Goal: Task Accomplishment & Management: Use online tool/utility

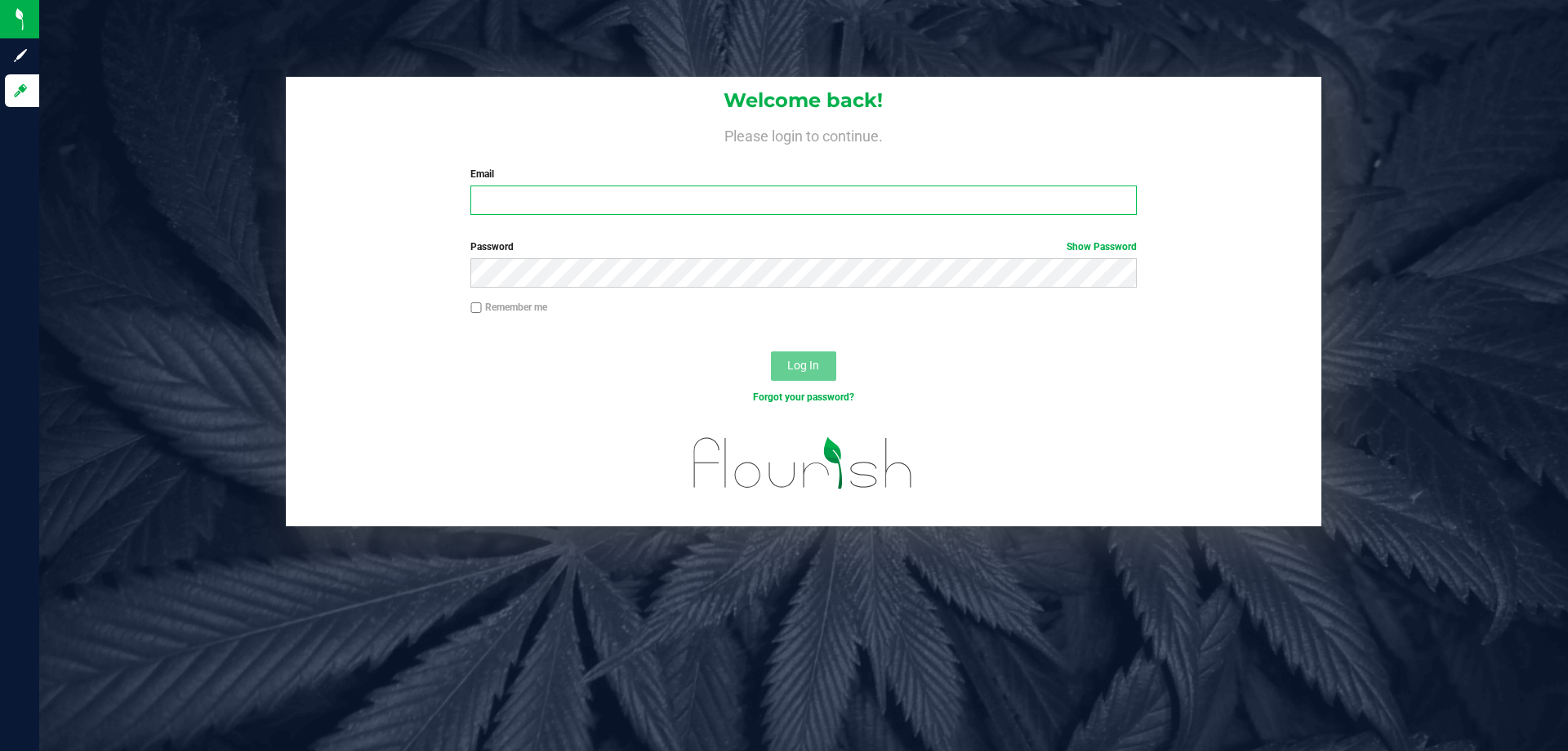
drag, startPoint x: 557, startPoint y: 199, endPoint x: 576, endPoint y: 196, distance: 19.2
click at [558, 199] on input "Email" at bounding box center [803, 200] width 666 height 29
type input "[EMAIL_ADDRESS][DOMAIN_NAME]"
click at [771, 351] on button "Log In" at bounding box center [804, 366] width 65 height 29
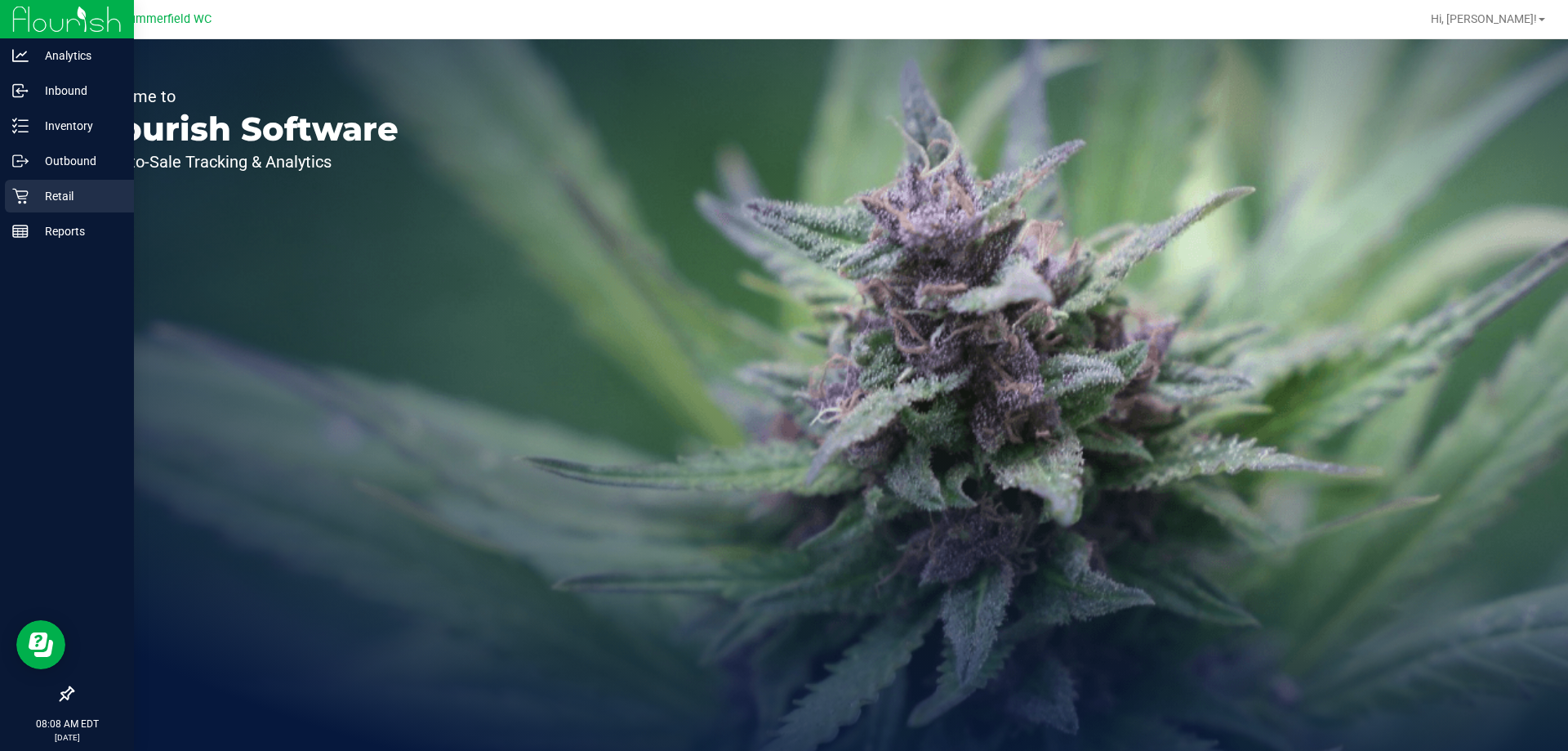
click at [47, 196] on p "Retail" at bounding box center [78, 196] width 98 height 20
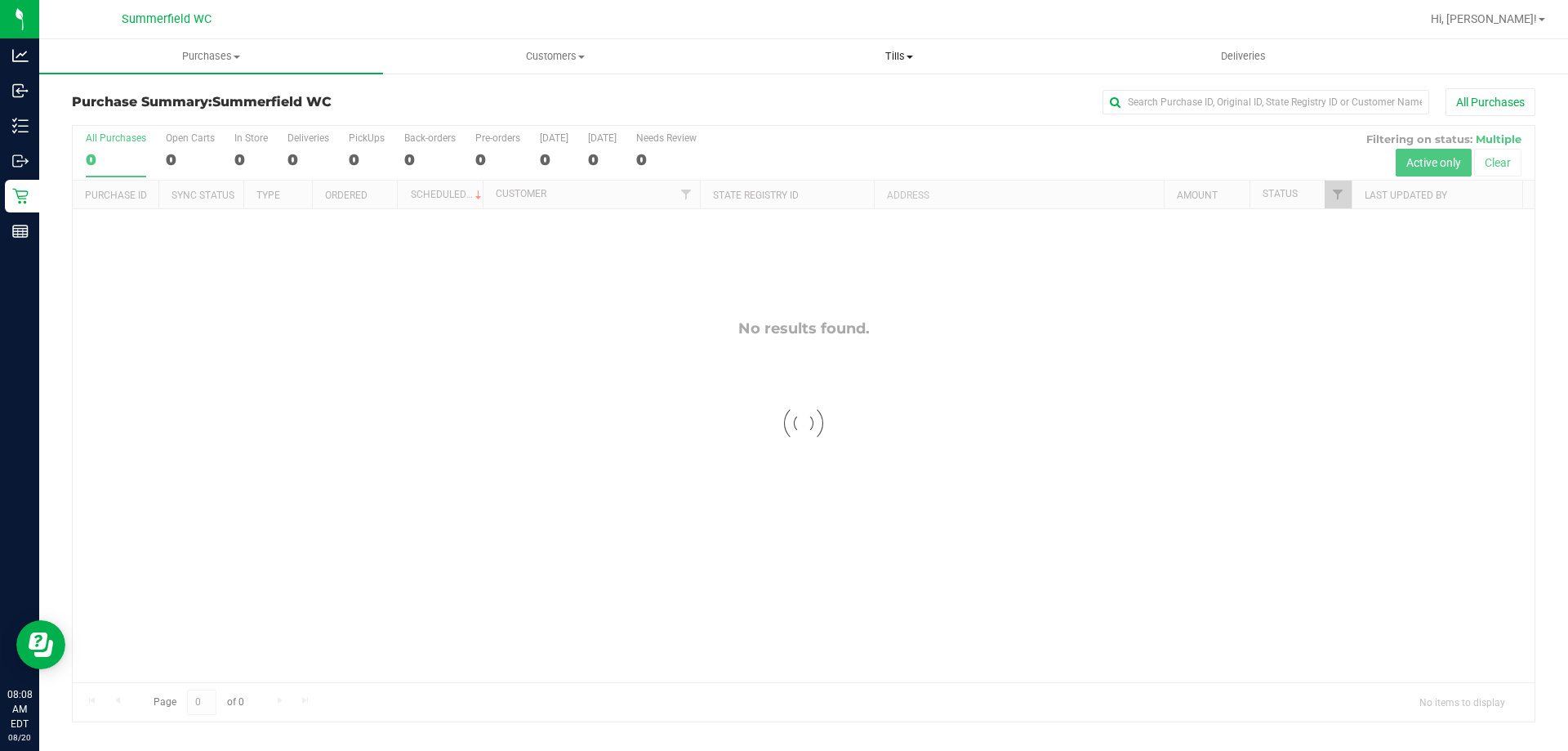
click at [893, 53] on span "Tills" at bounding box center [898, 56] width 342 height 15
click at [875, 91] on li "Manage tills" at bounding box center [898, 99] width 344 height 20
click at [871, 93] on li "Manage tills" at bounding box center [898, 99] width 344 height 20
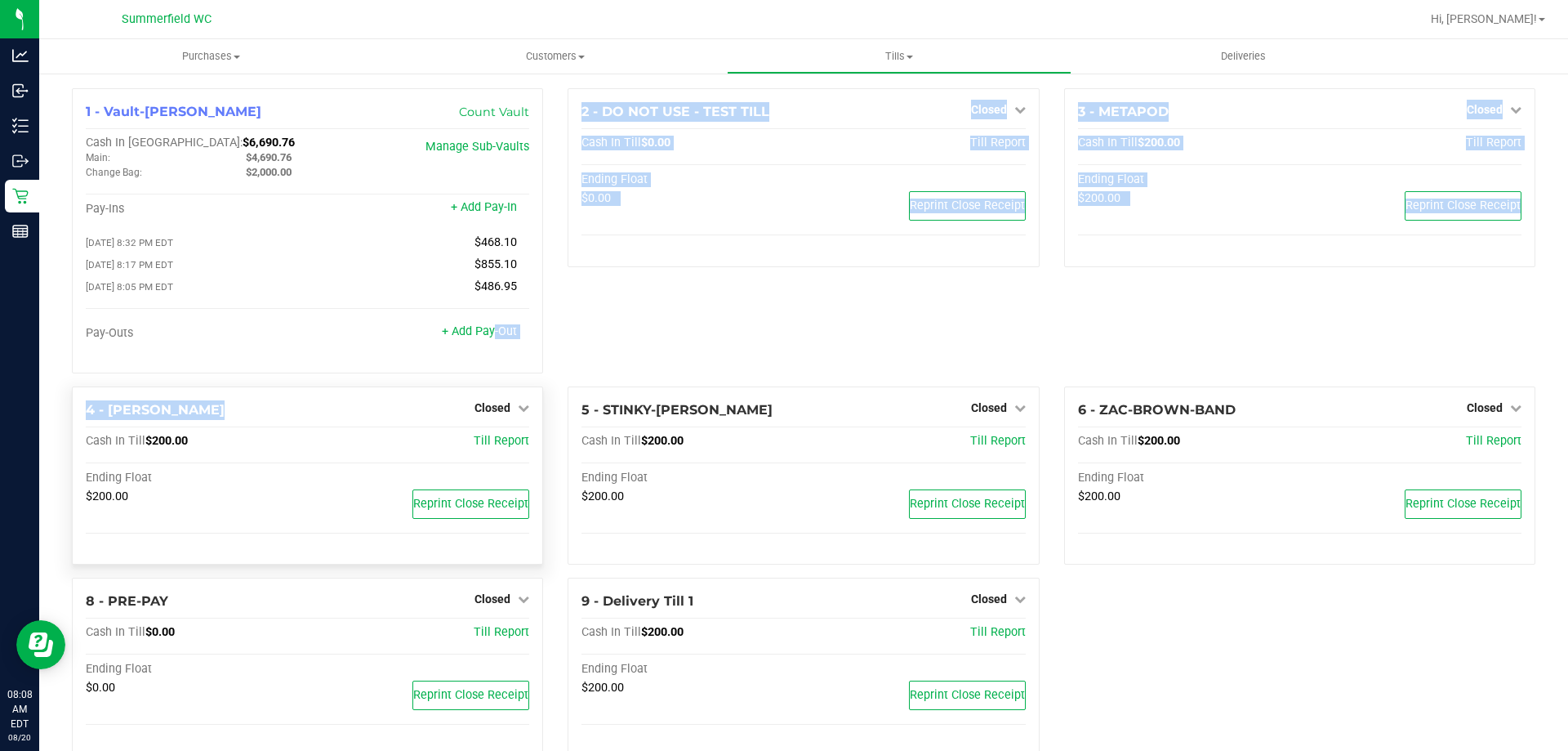
drag, startPoint x: 488, startPoint y: 333, endPoint x: 493, endPoint y: 395, distance: 62.2
click at [493, 395] on div "1 - Vault-[PERSON_NAME] Count Vault Cash In Vault: $6,690.76 Main: $4,690.76 Ch…" at bounding box center [804, 429] width 1488 height 682
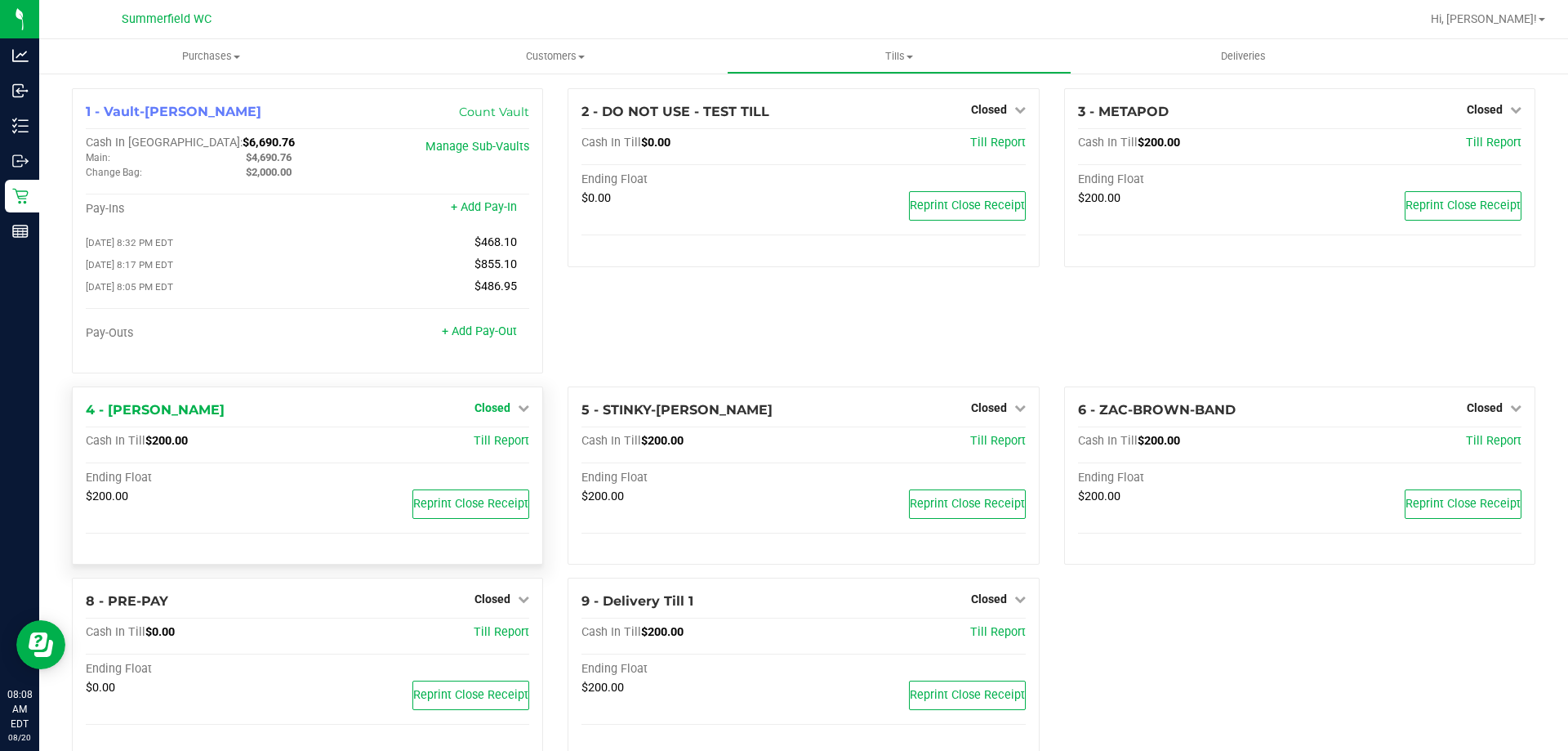
click at [493, 412] on span "Closed" at bounding box center [492, 408] width 36 height 13
click at [493, 445] on link "Open Till" at bounding box center [492, 441] width 43 height 13
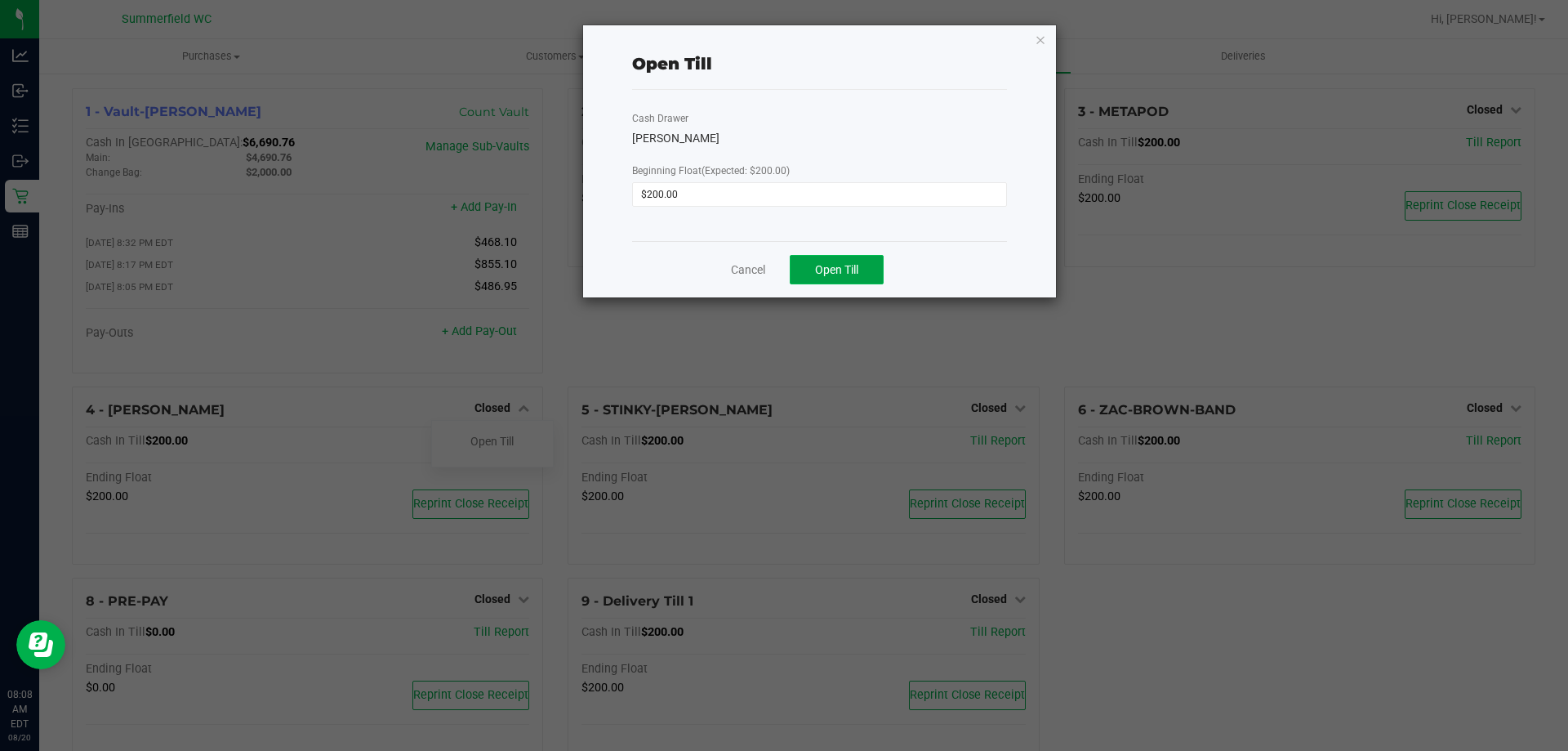
click at [833, 272] on span "Open Till" at bounding box center [836, 270] width 43 height 13
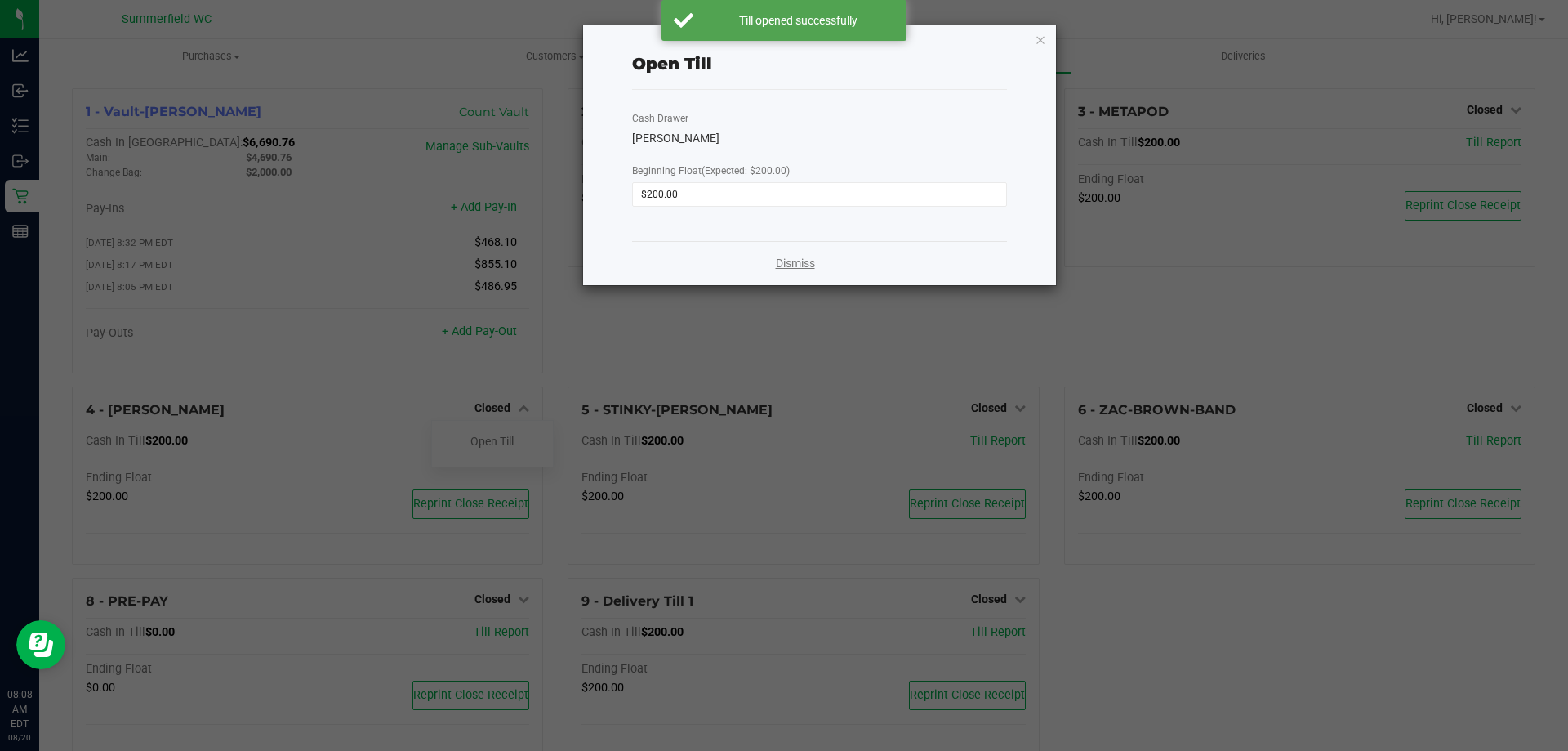
click at [801, 260] on link "Dismiss" at bounding box center [795, 263] width 39 height 17
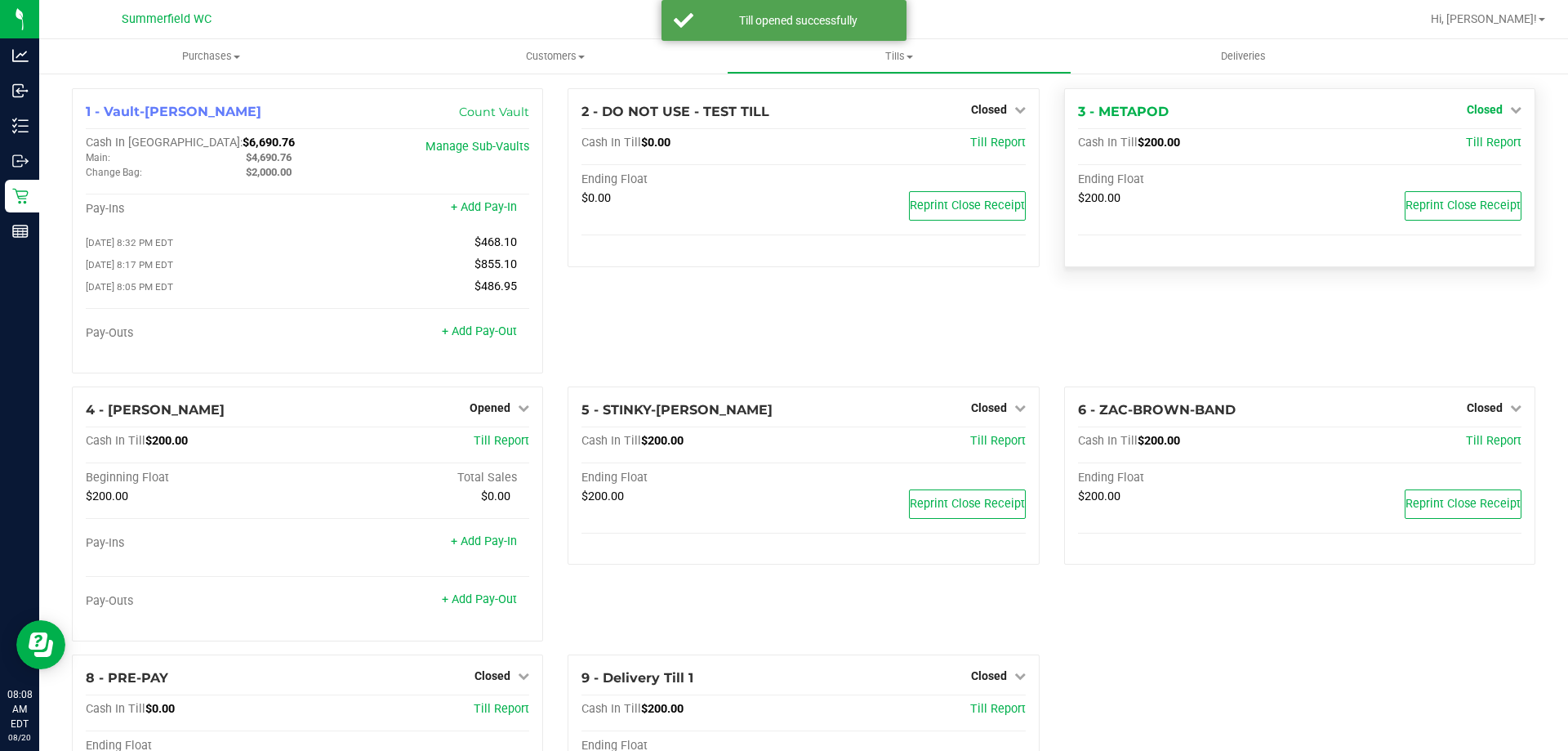
click at [1470, 108] on span "Closed" at bounding box center [1485, 110] width 36 height 13
click at [1470, 138] on link "Open Till" at bounding box center [1484, 144] width 43 height 13
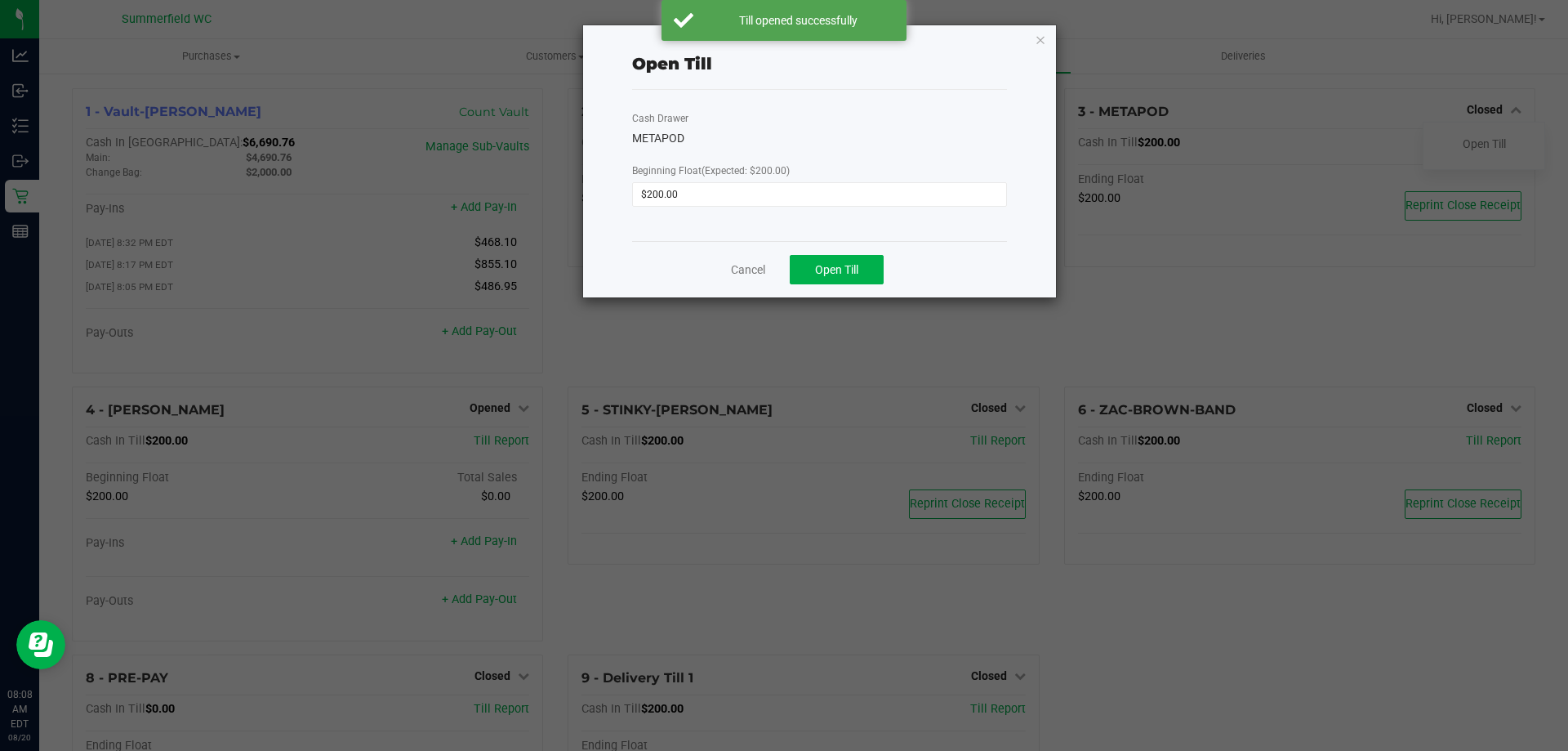
click at [831, 291] on div "Cancel Open Till" at bounding box center [819, 269] width 375 height 56
click at [843, 269] on span "Open Till" at bounding box center [836, 270] width 43 height 13
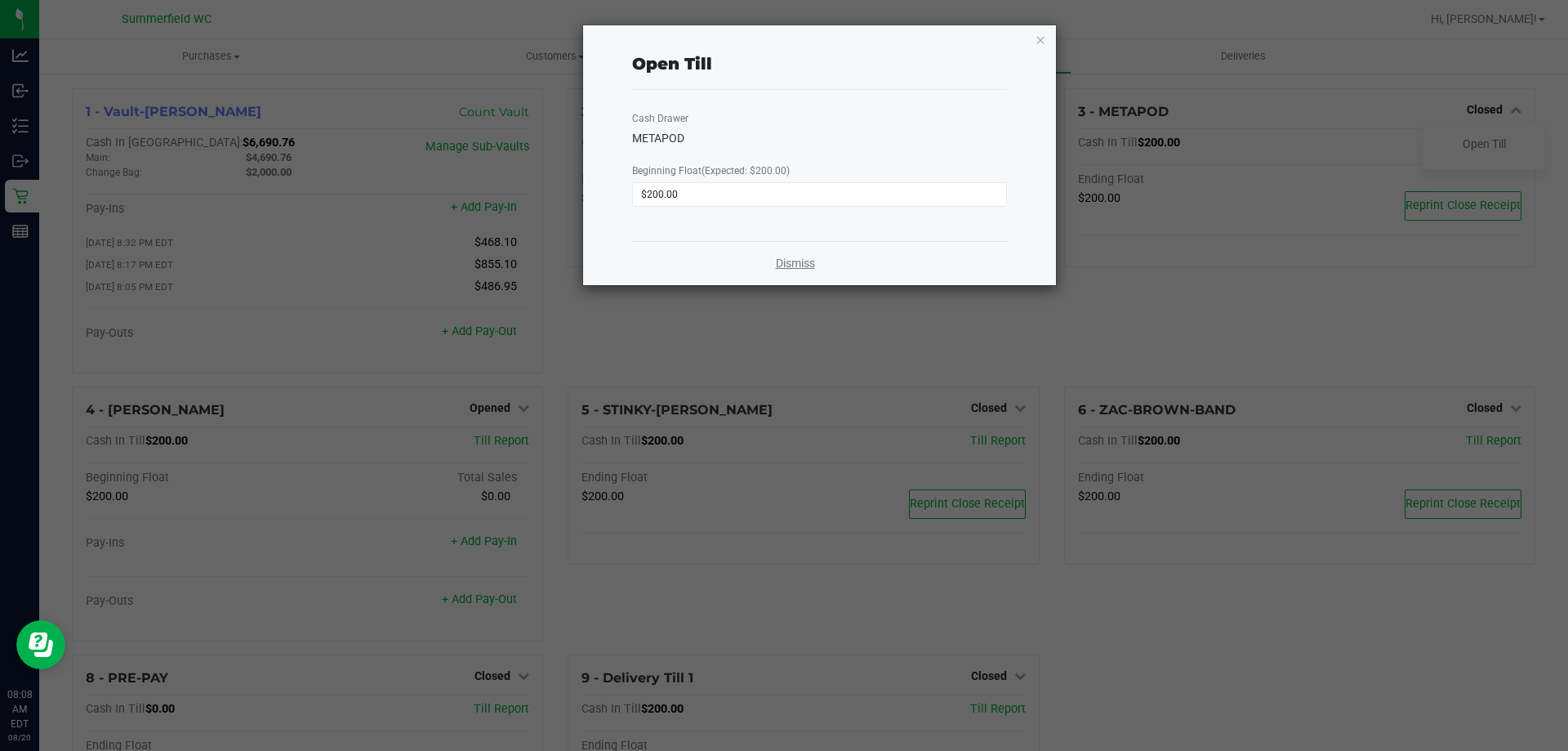
click at [805, 261] on link "Dismiss" at bounding box center [795, 263] width 39 height 17
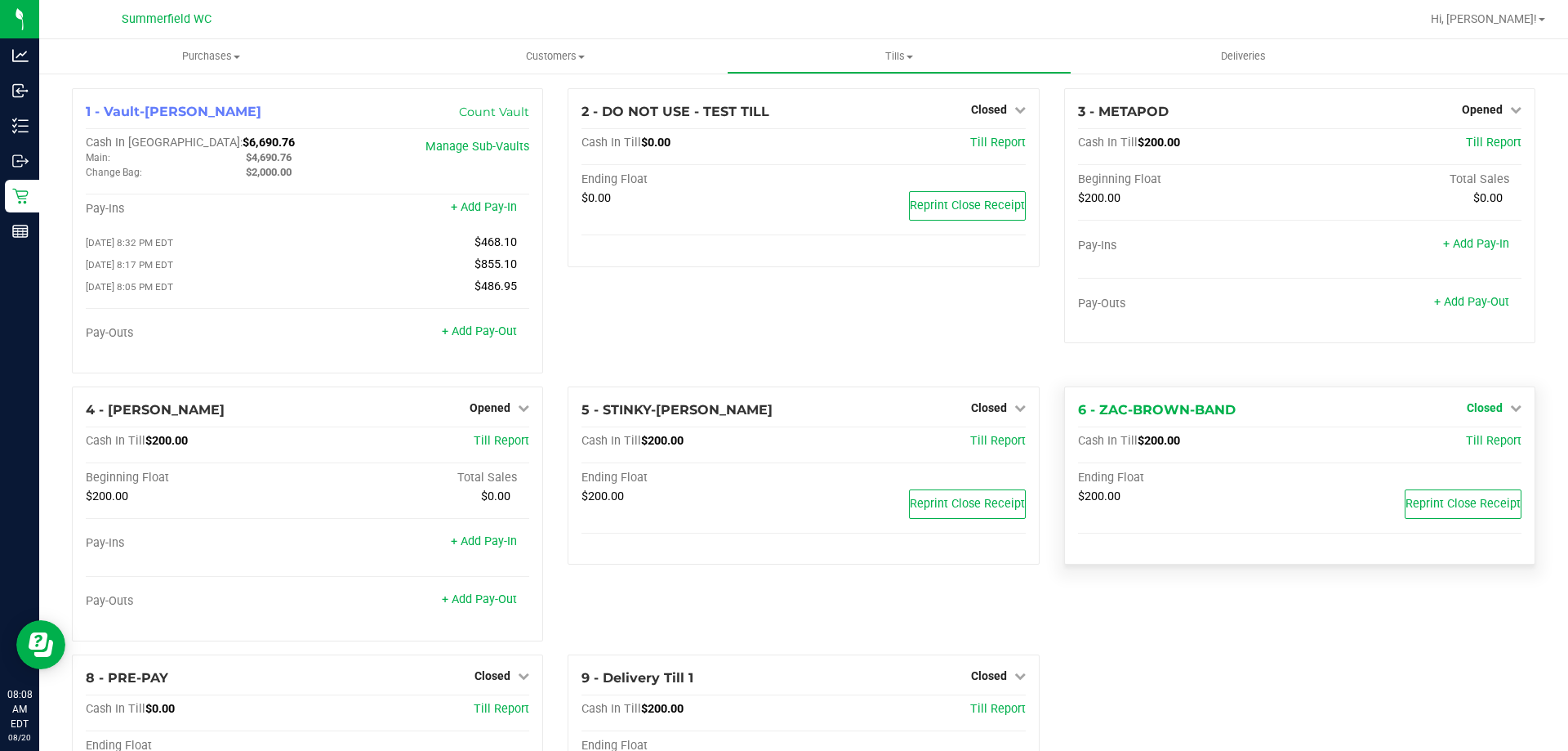
click at [1475, 409] on span "Closed" at bounding box center [1485, 408] width 36 height 13
click at [1475, 447] on link "Open Till" at bounding box center [1484, 441] width 43 height 13
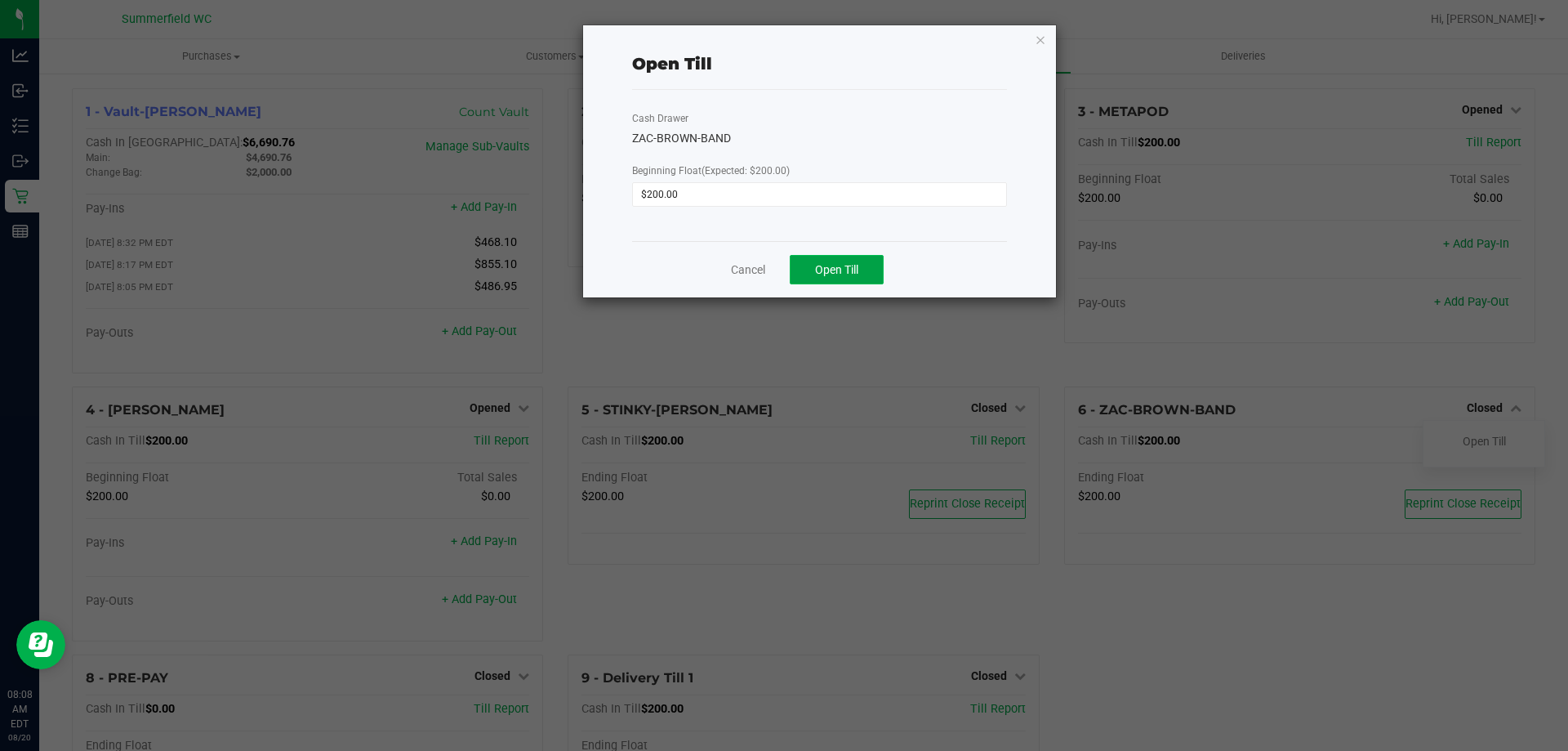
click at [842, 267] on span "Open Till" at bounding box center [836, 270] width 43 height 13
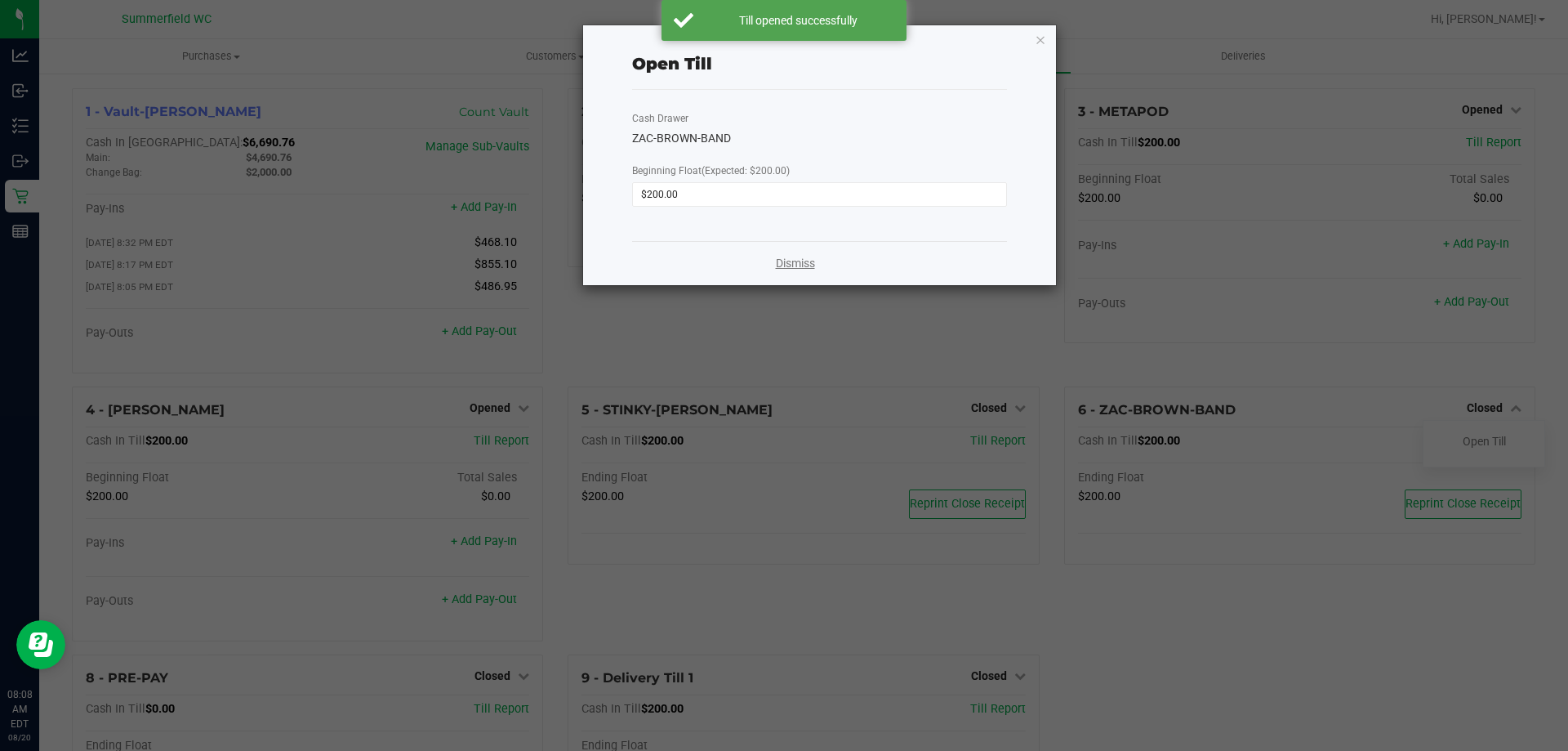
click at [786, 256] on link "Dismiss" at bounding box center [795, 263] width 39 height 17
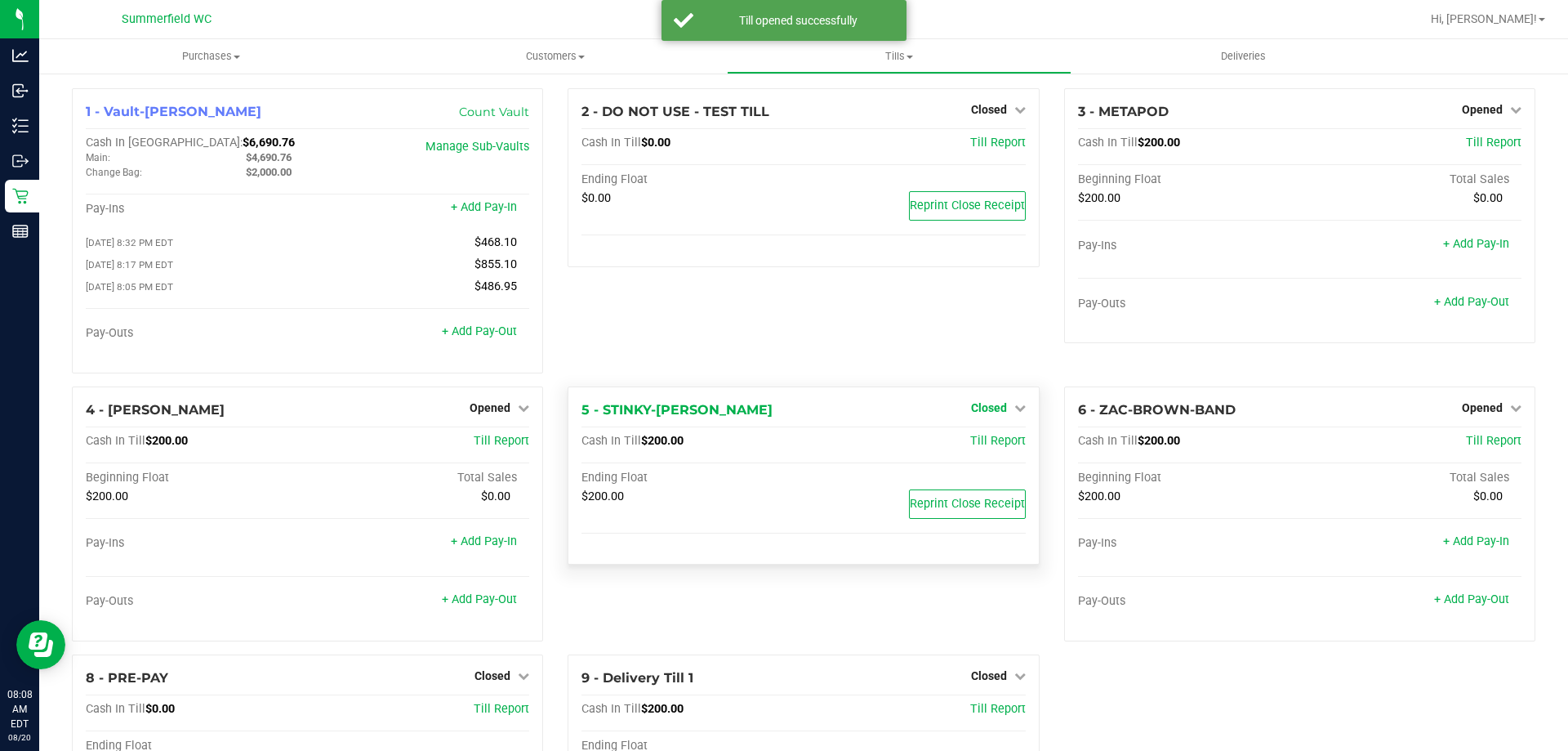
click at [985, 407] on span "Closed" at bounding box center [989, 408] width 36 height 13
click at [987, 436] on div "Open Till" at bounding box center [988, 441] width 121 height 20
click at [985, 444] on link "Open Till" at bounding box center [988, 441] width 43 height 13
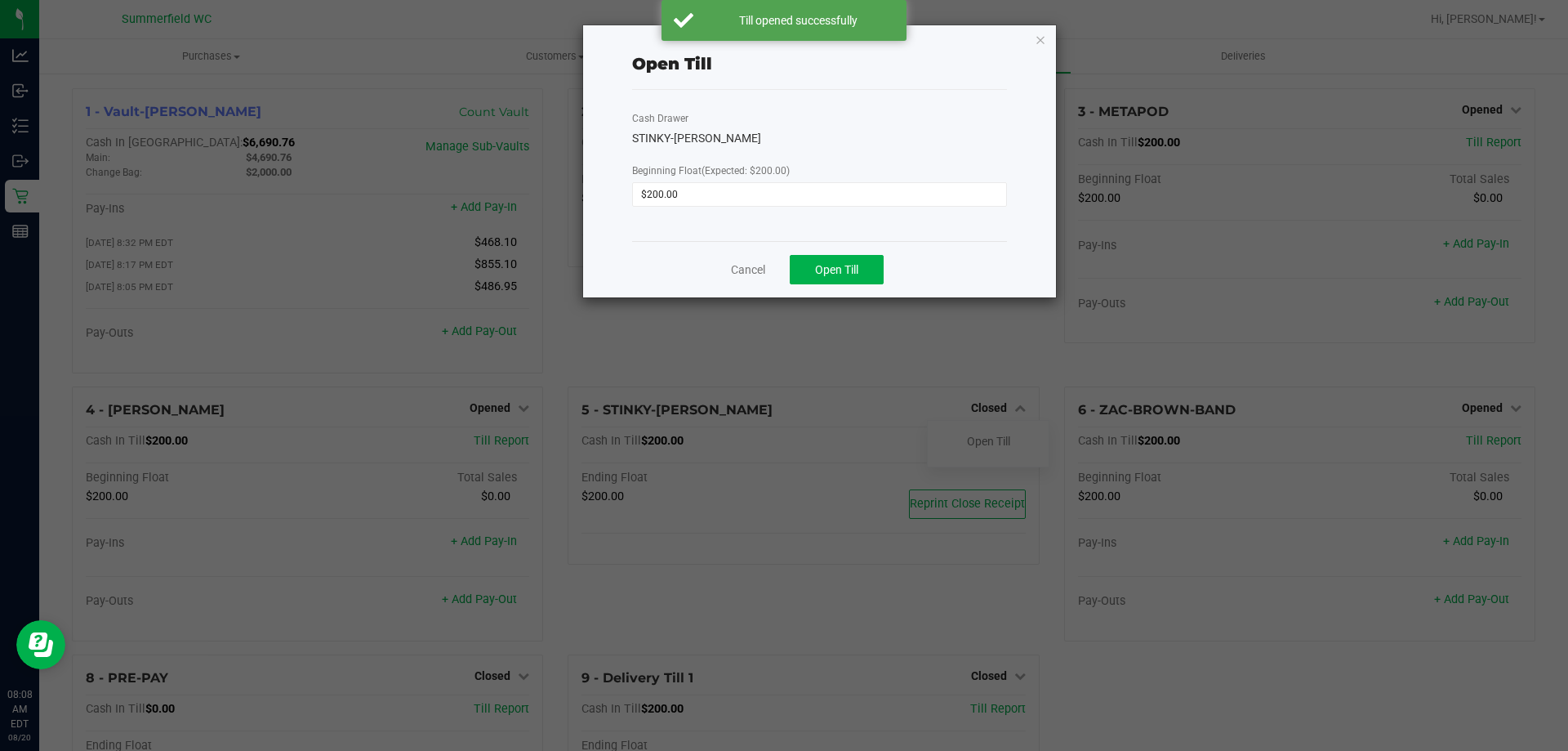
click at [819, 251] on div "Cancel Open Till" at bounding box center [819, 269] width 375 height 56
click at [823, 266] on span "Open Till" at bounding box center [836, 270] width 43 height 13
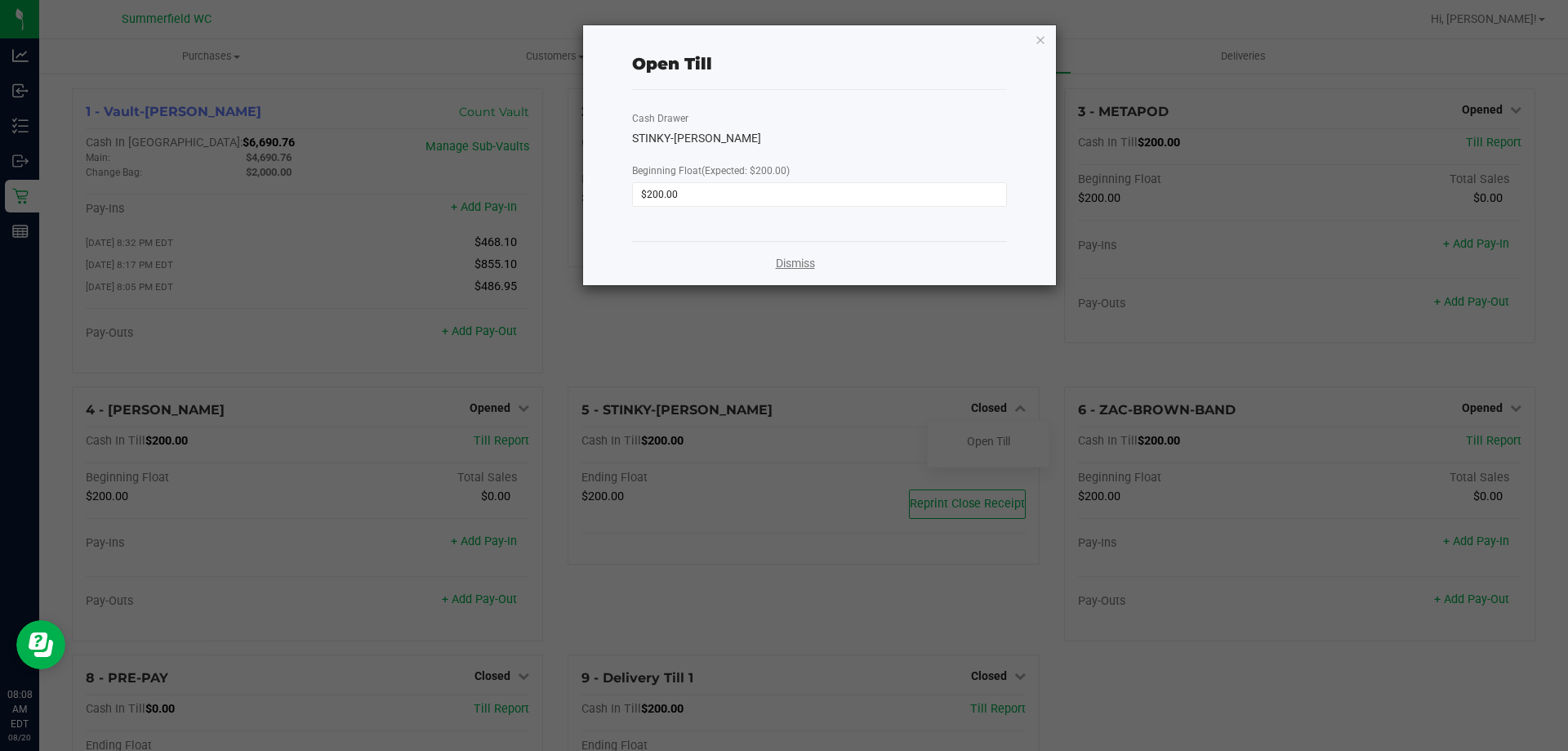
click at [798, 268] on link "Dismiss" at bounding box center [795, 263] width 39 height 17
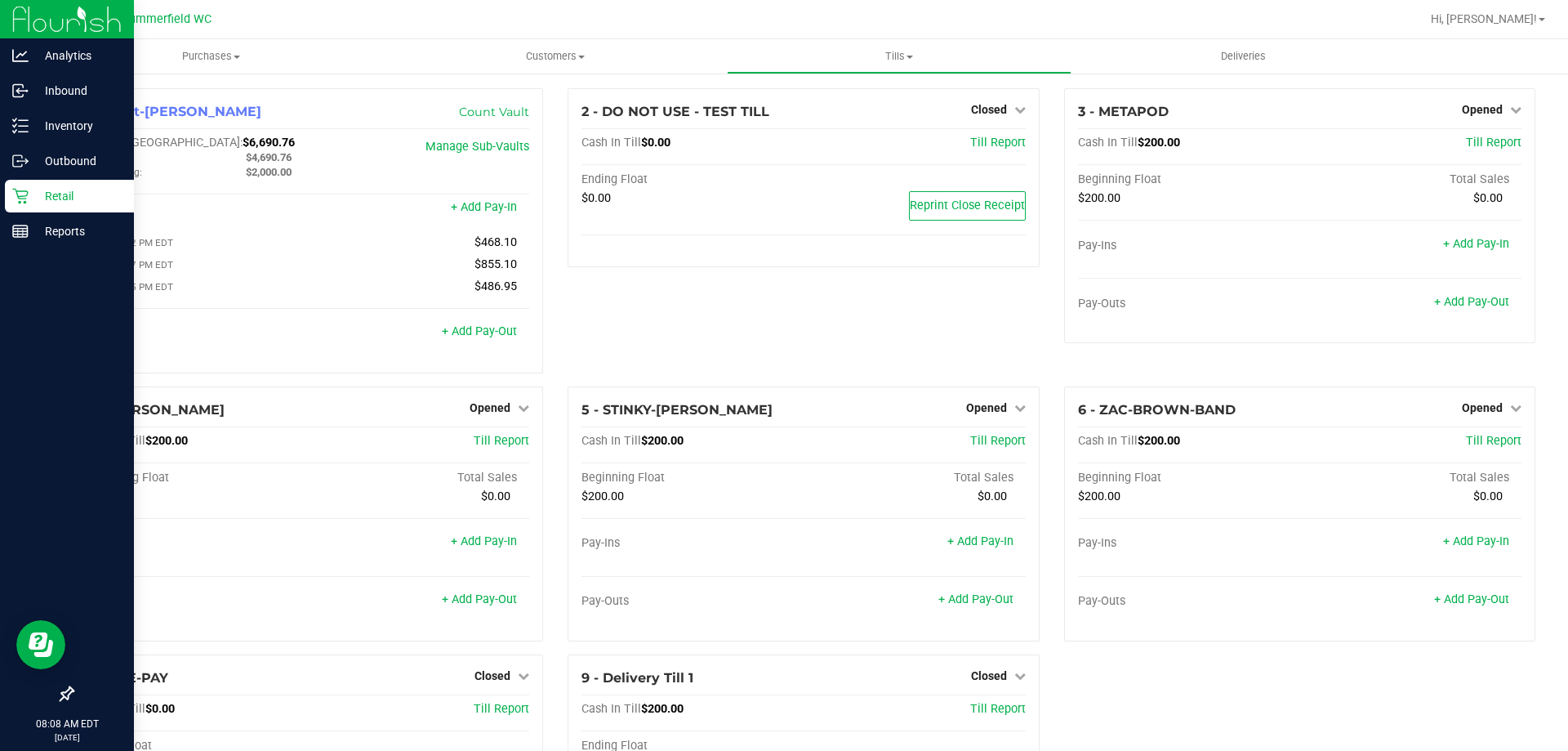
click at [55, 194] on p "Retail" at bounding box center [78, 196] width 98 height 20
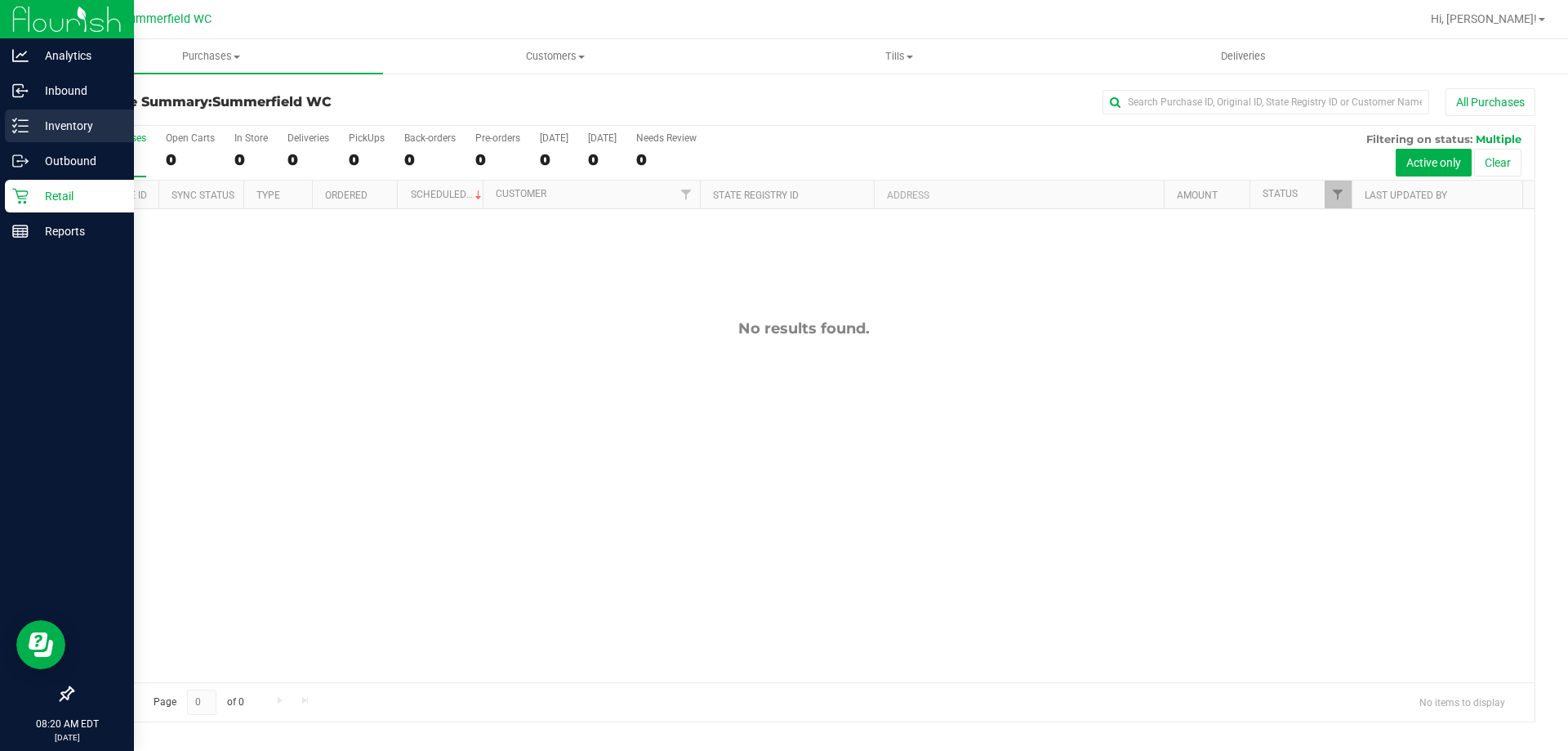
click at [50, 123] on p "Inventory" at bounding box center [78, 126] width 98 height 20
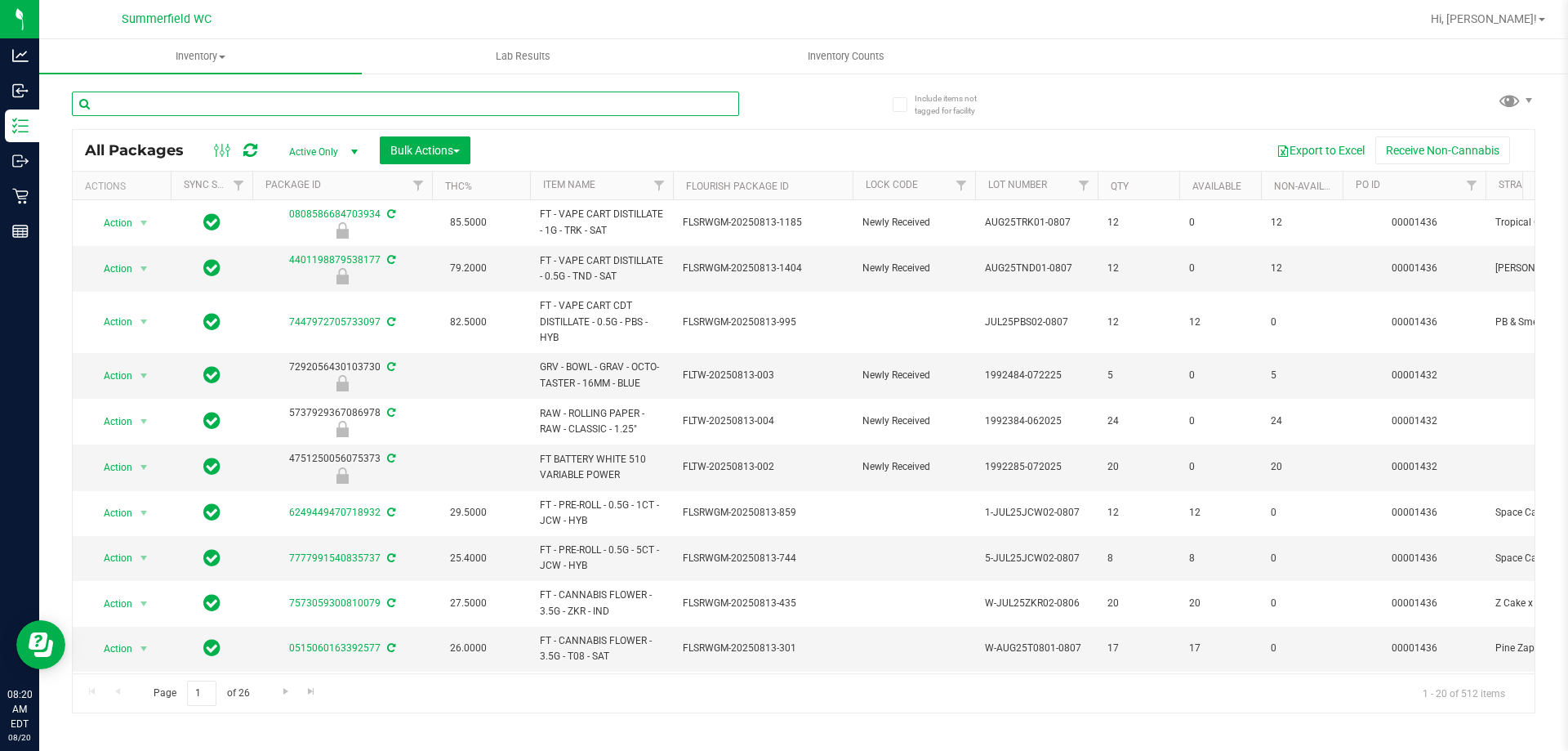
click at [265, 104] on input "text" at bounding box center [405, 104] width 667 height 25
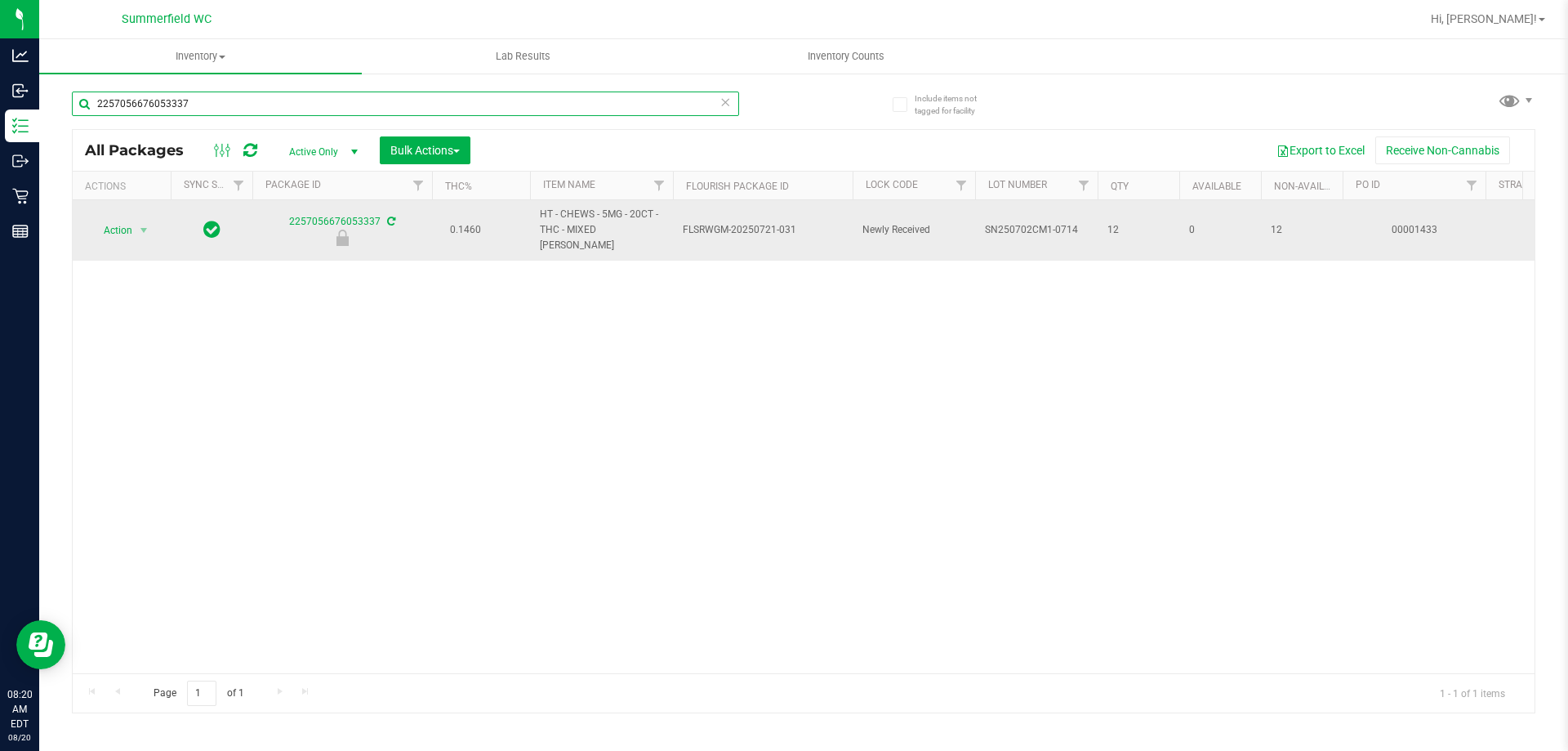
type input "2257056676053337"
click at [118, 222] on span "Action" at bounding box center [111, 230] width 44 height 23
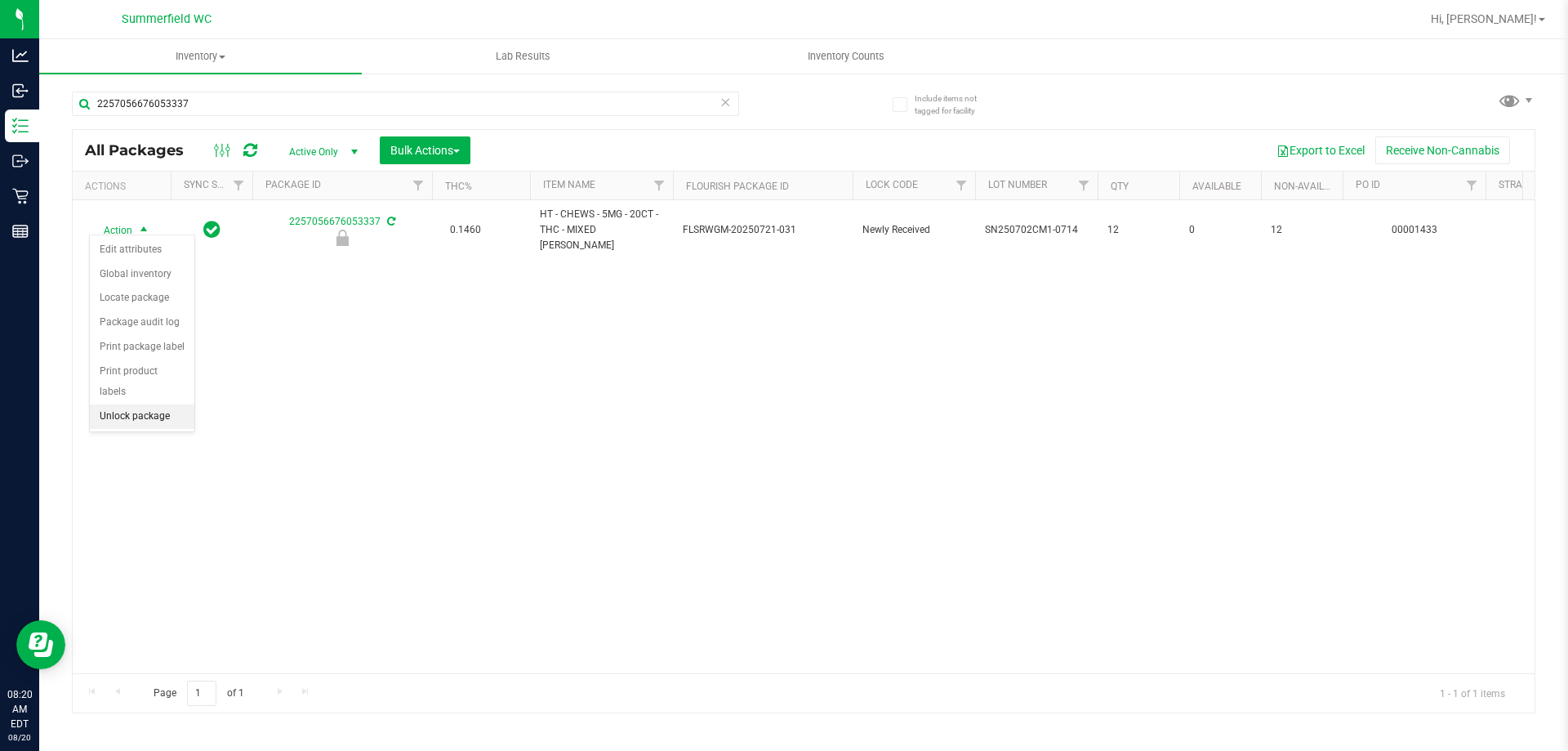
click at [153, 406] on li "Unlock package" at bounding box center [142, 417] width 105 height 25
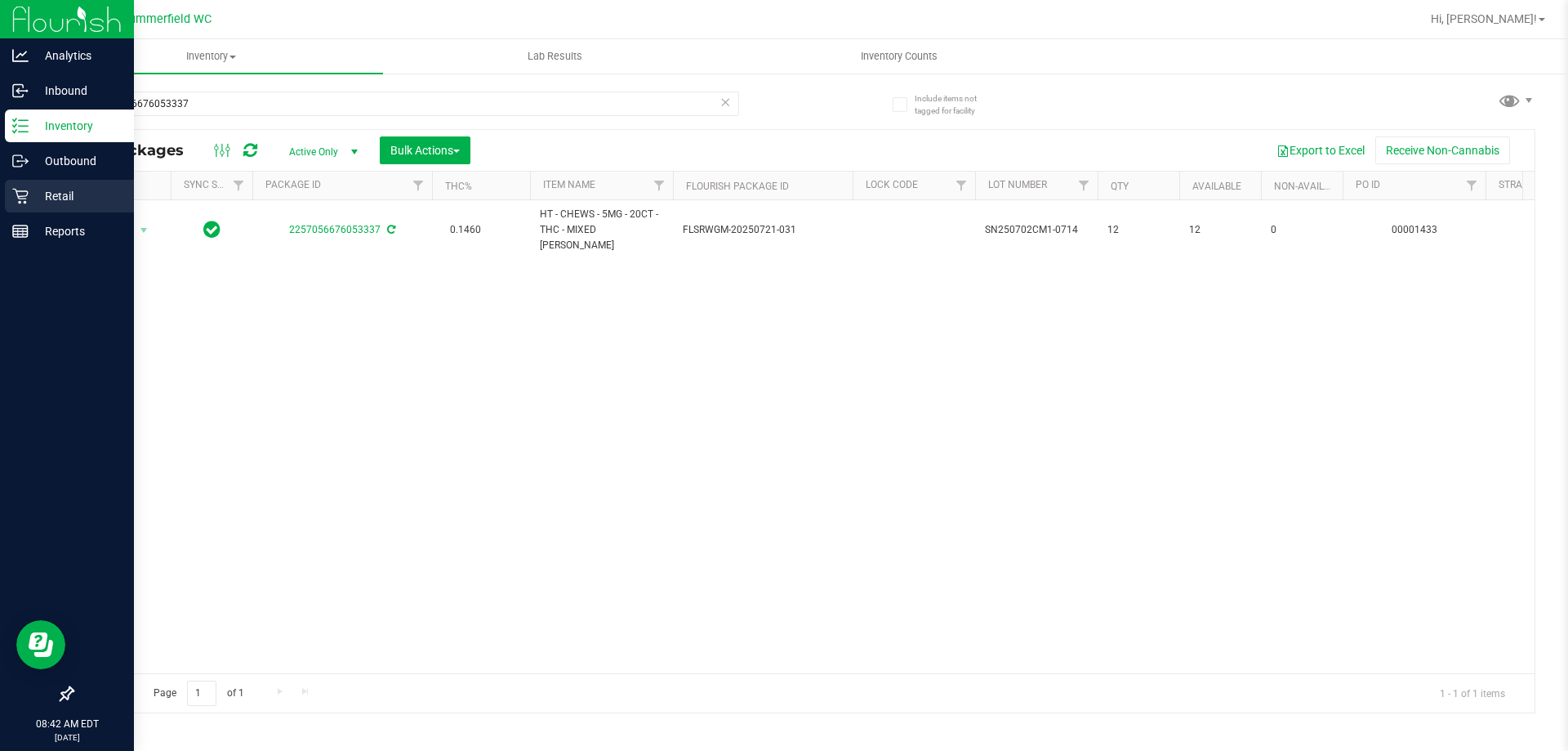
click at [60, 190] on p "Retail" at bounding box center [78, 196] width 98 height 20
